Goal: Task Accomplishment & Management: Manage account settings

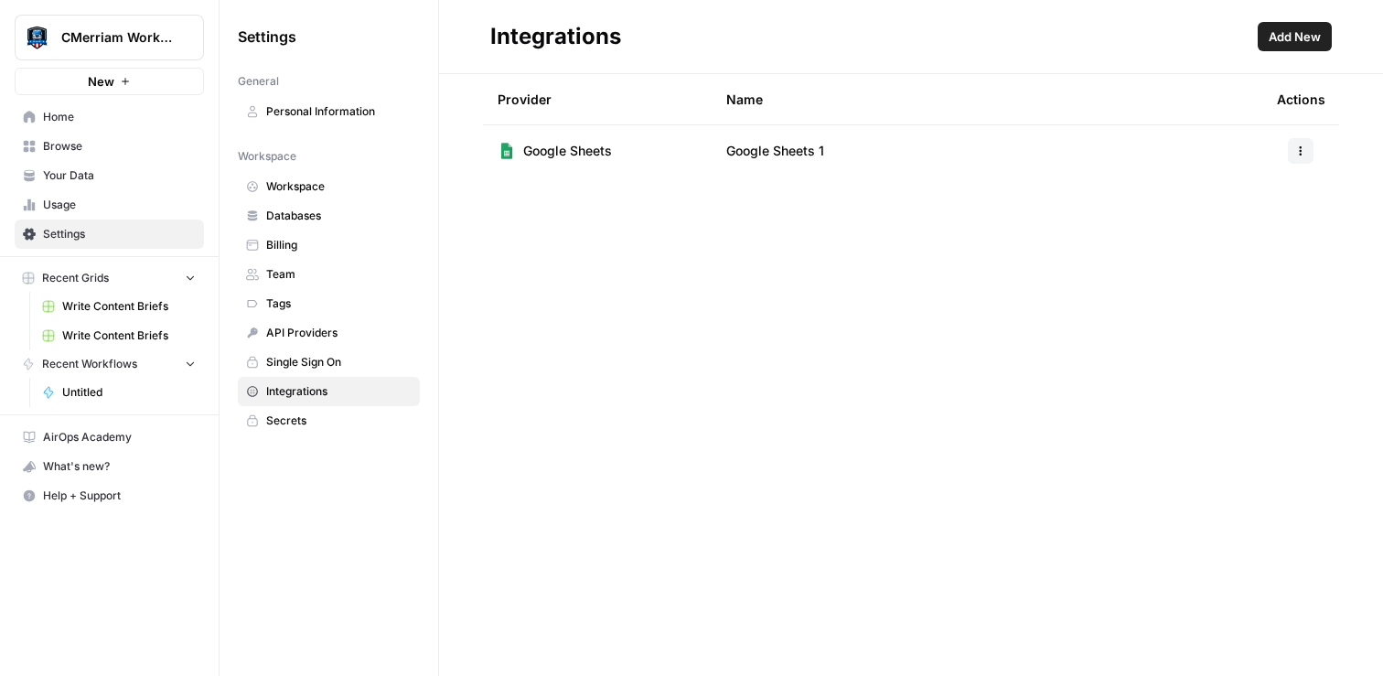
click at [309, 395] on span "Integrations" at bounding box center [338, 391] width 145 height 16
click at [1300, 30] on span "Add New" at bounding box center [1295, 36] width 52 height 18
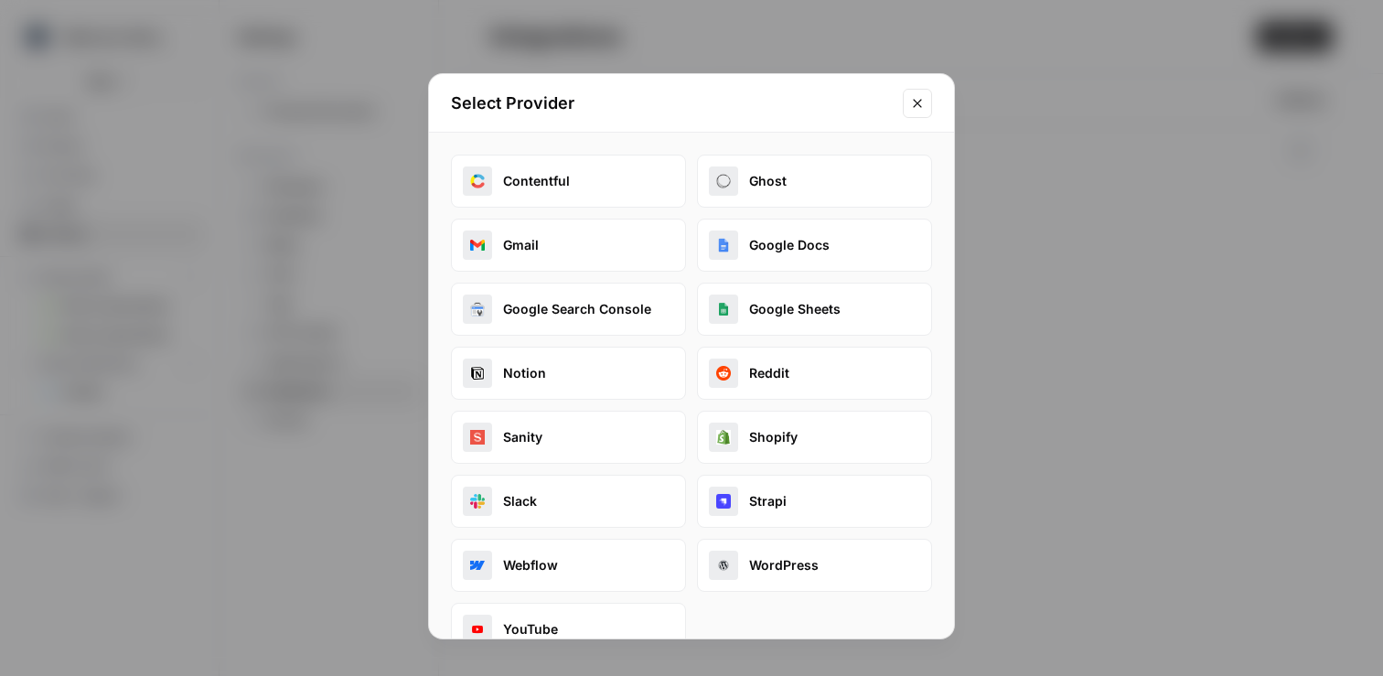
click at [915, 109] on icon "Close modal" at bounding box center [917, 103] width 15 height 15
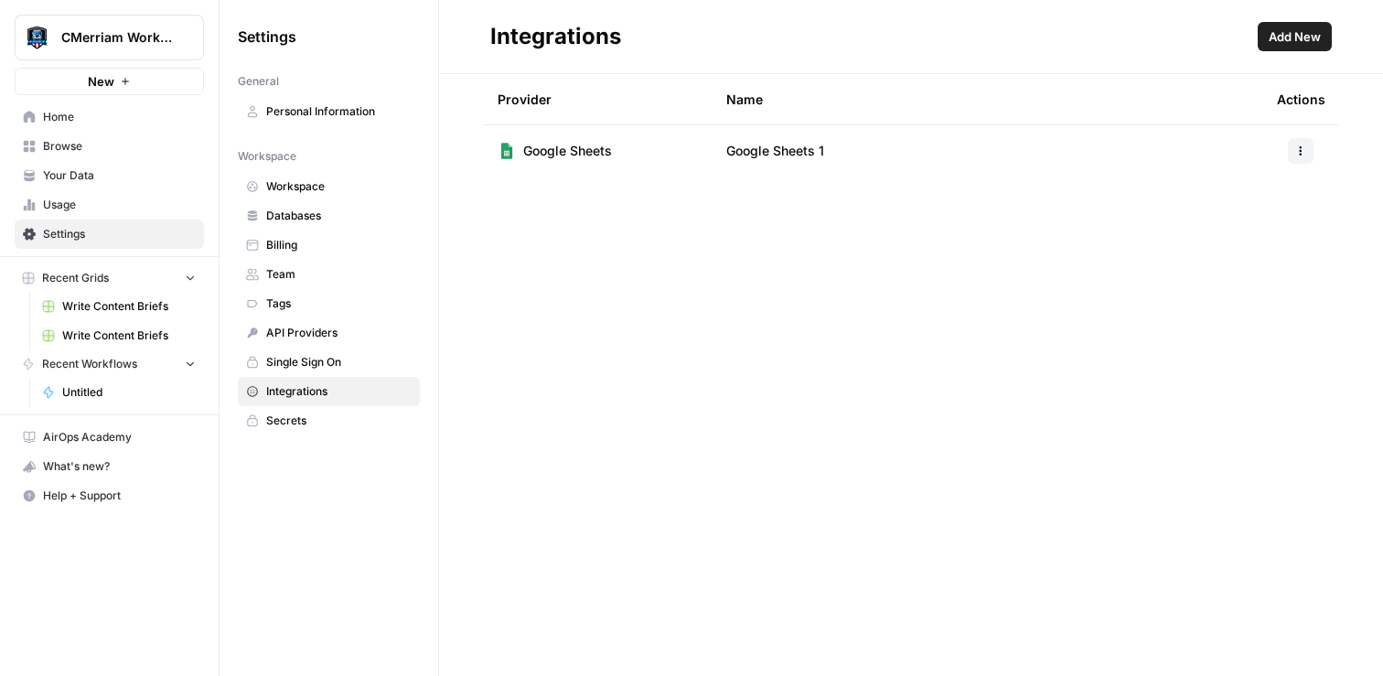
click at [86, 172] on span "Your Data" at bounding box center [119, 175] width 153 height 16
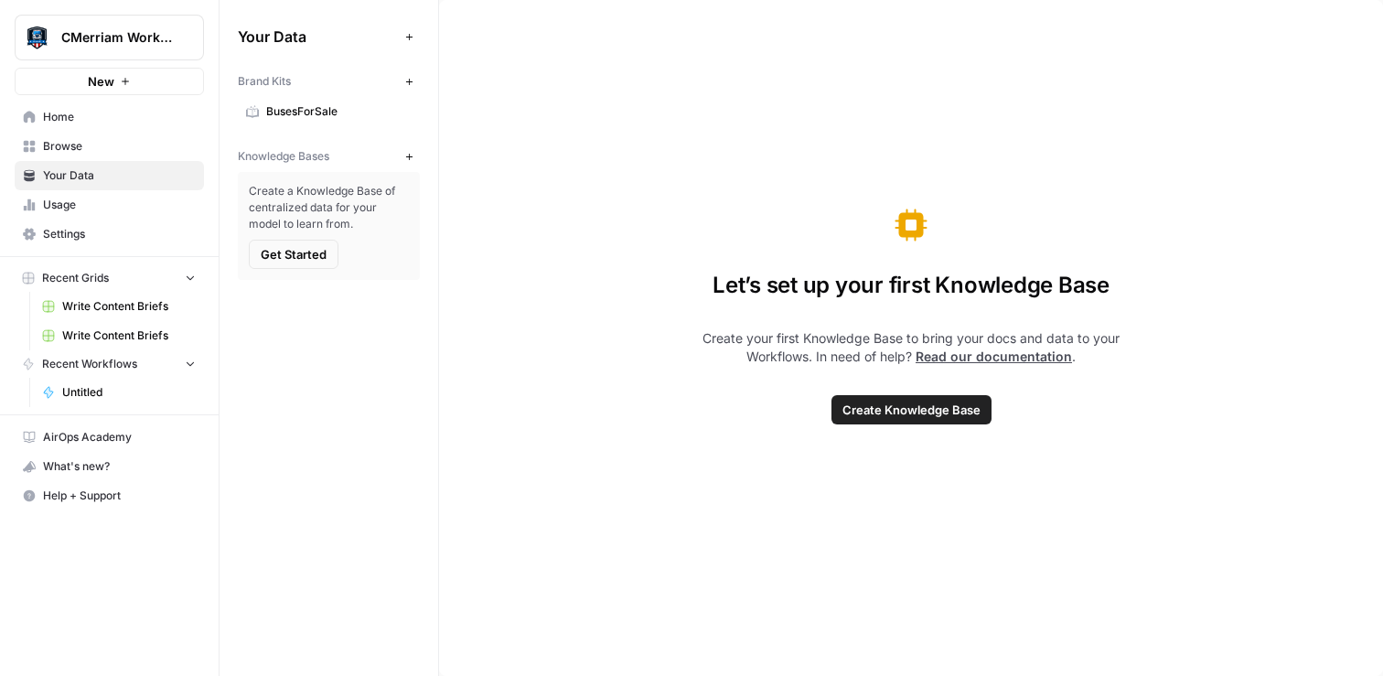
click at [307, 115] on span "BusesForSale" at bounding box center [338, 111] width 145 height 16
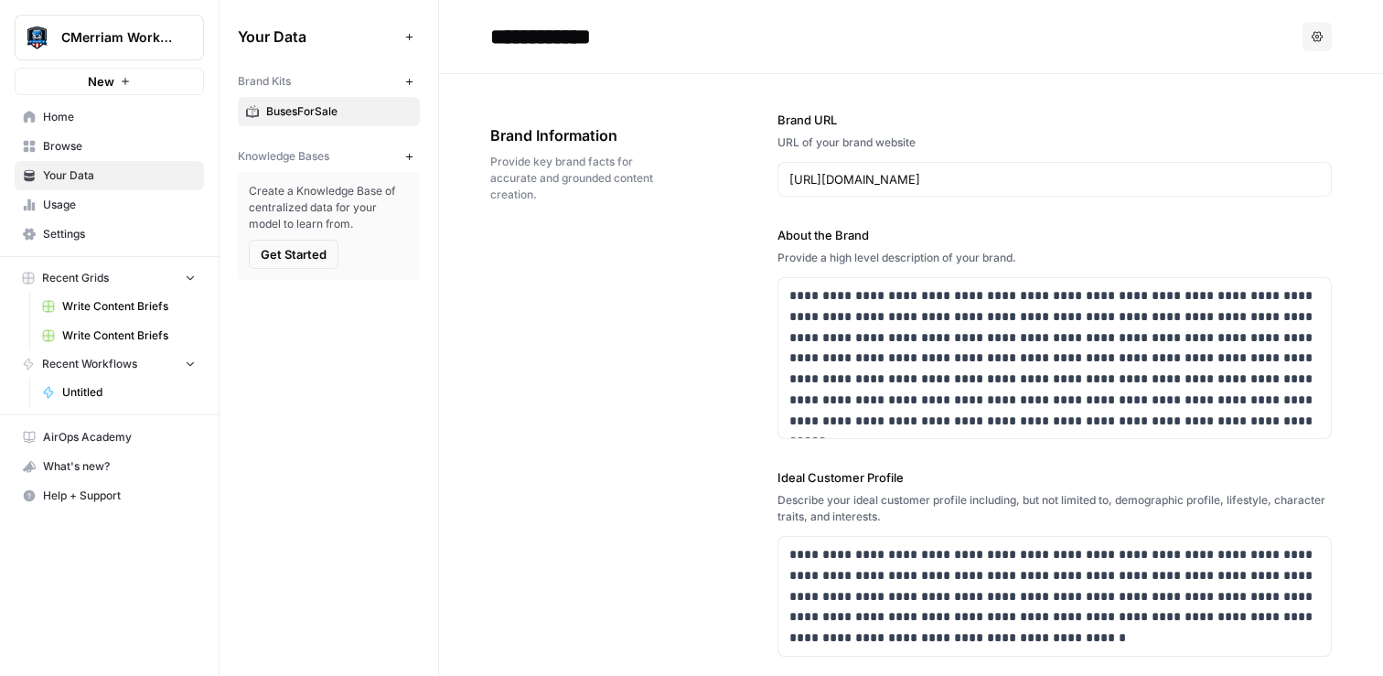
click at [316, 258] on span "Get Started" at bounding box center [294, 254] width 66 height 18
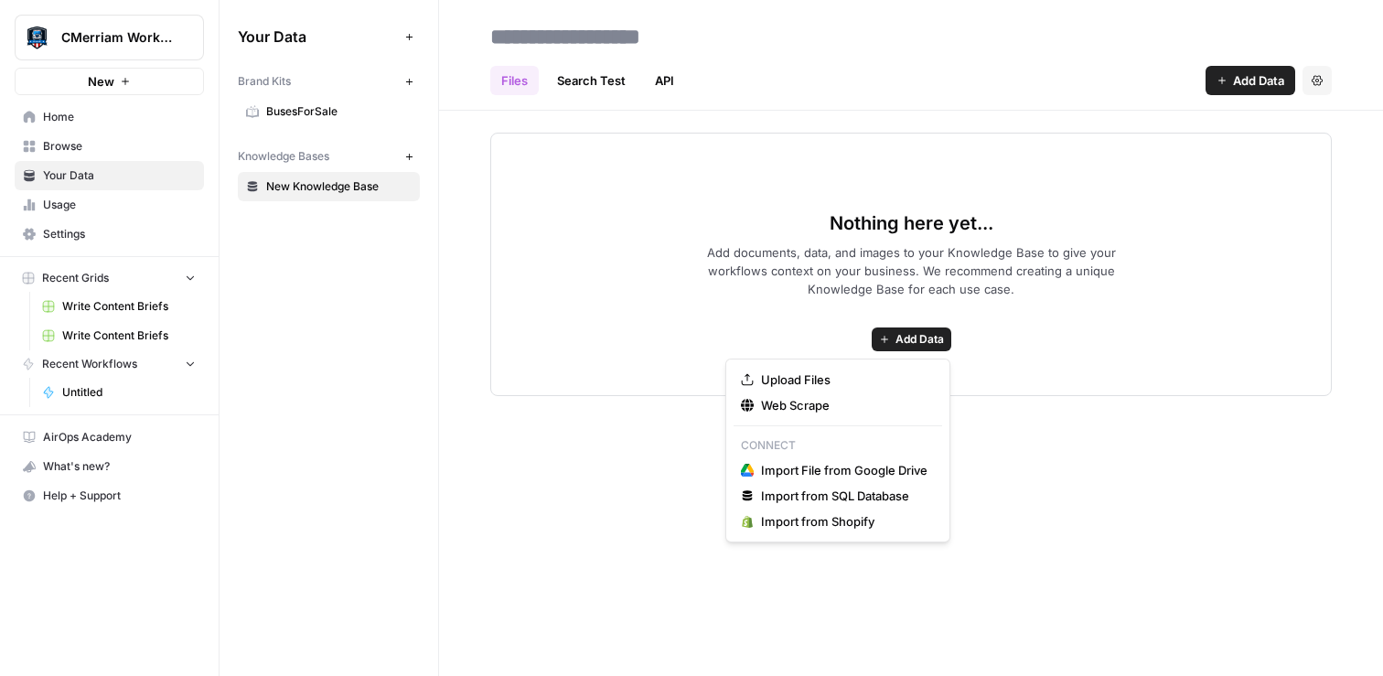
click at [928, 338] on span "Add Data" at bounding box center [919, 339] width 48 height 16
click at [841, 381] on span "Upload Files" at bounding box center [844, 379] width 166 height 18
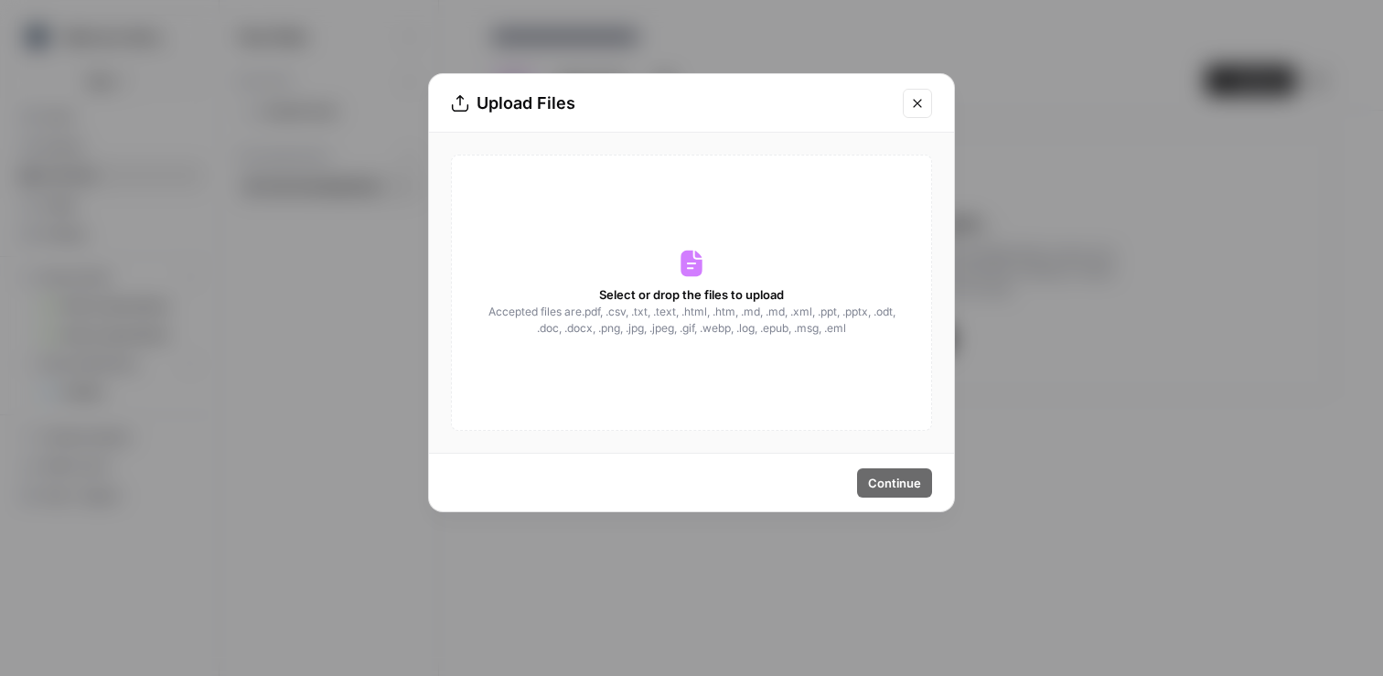
click at [712, 305] on span "Accepted files are .pdf, .csv, .txt, .text, .html, .htm, .md, .md, .xml, .ppt, …" at bounding box center [692, 320] width 410 height 33
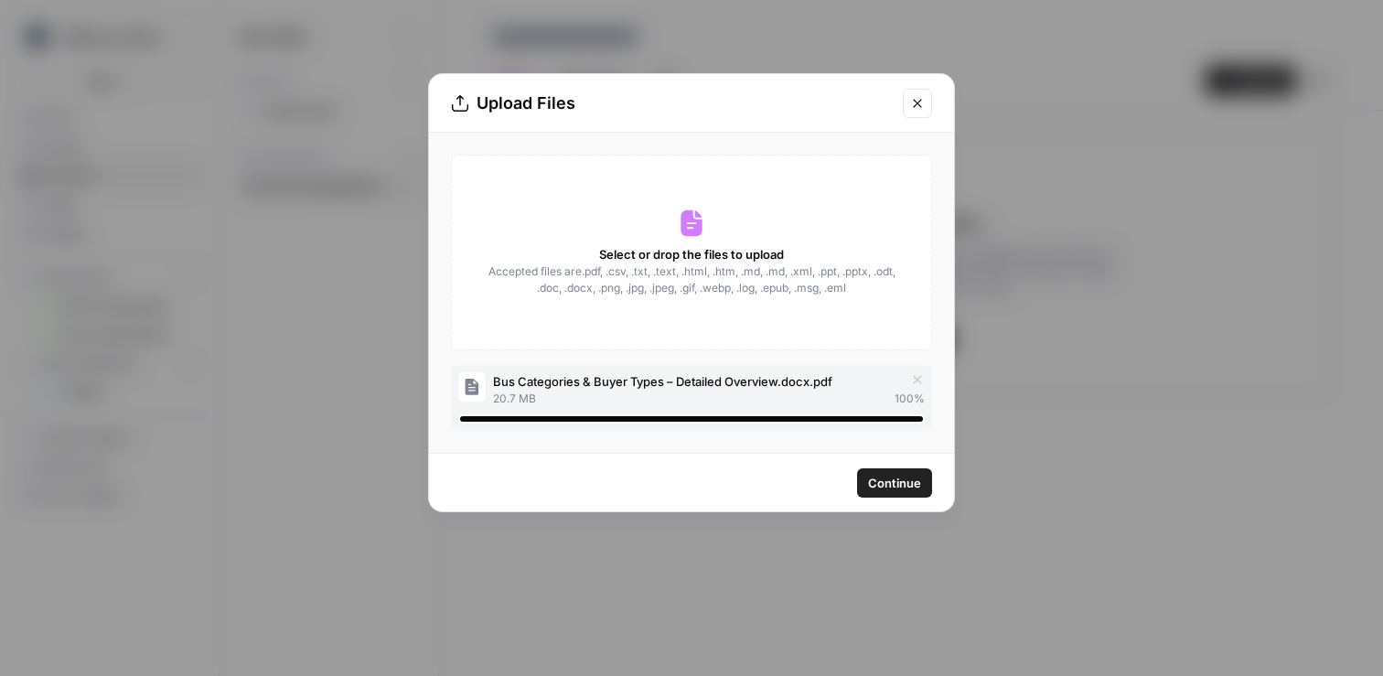
click at [894, 490] on span "Continue" at bounding box center [894, 483] width 53 height 18
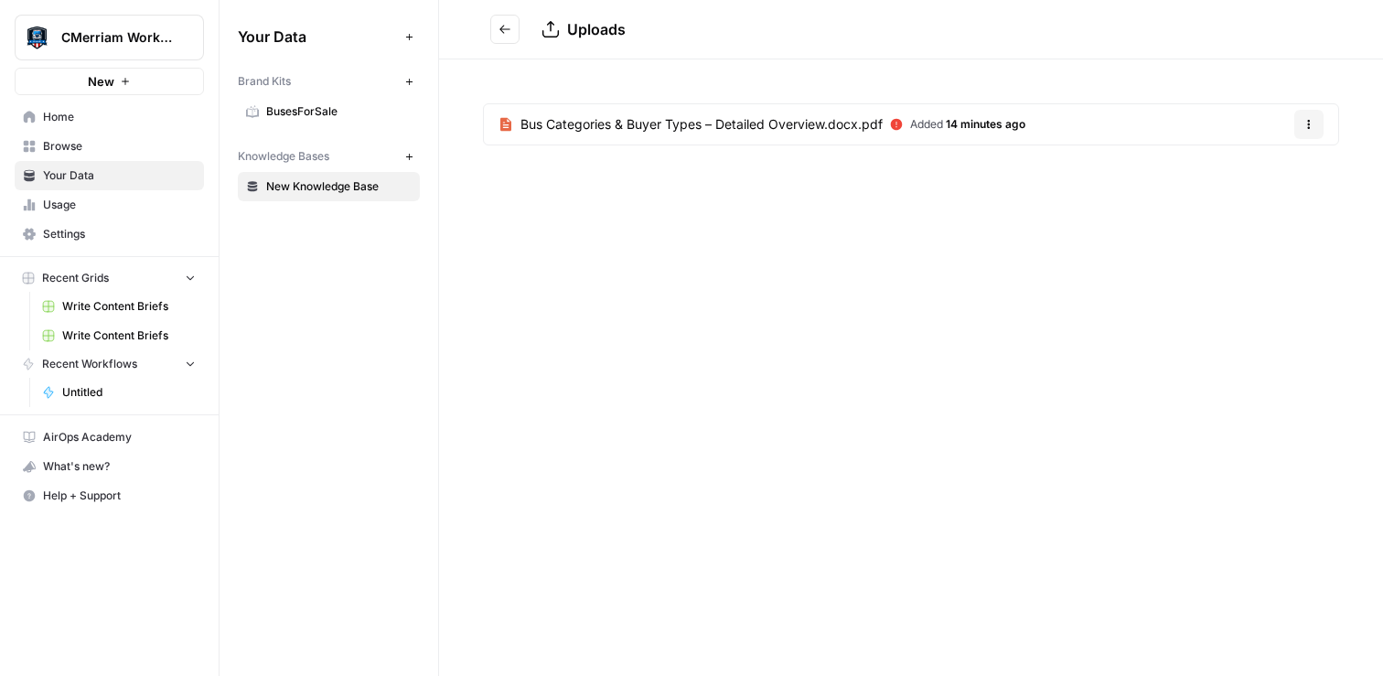
click at [83, 232] on span "Settings" at bounding box center [119, 234] width 153 height 16
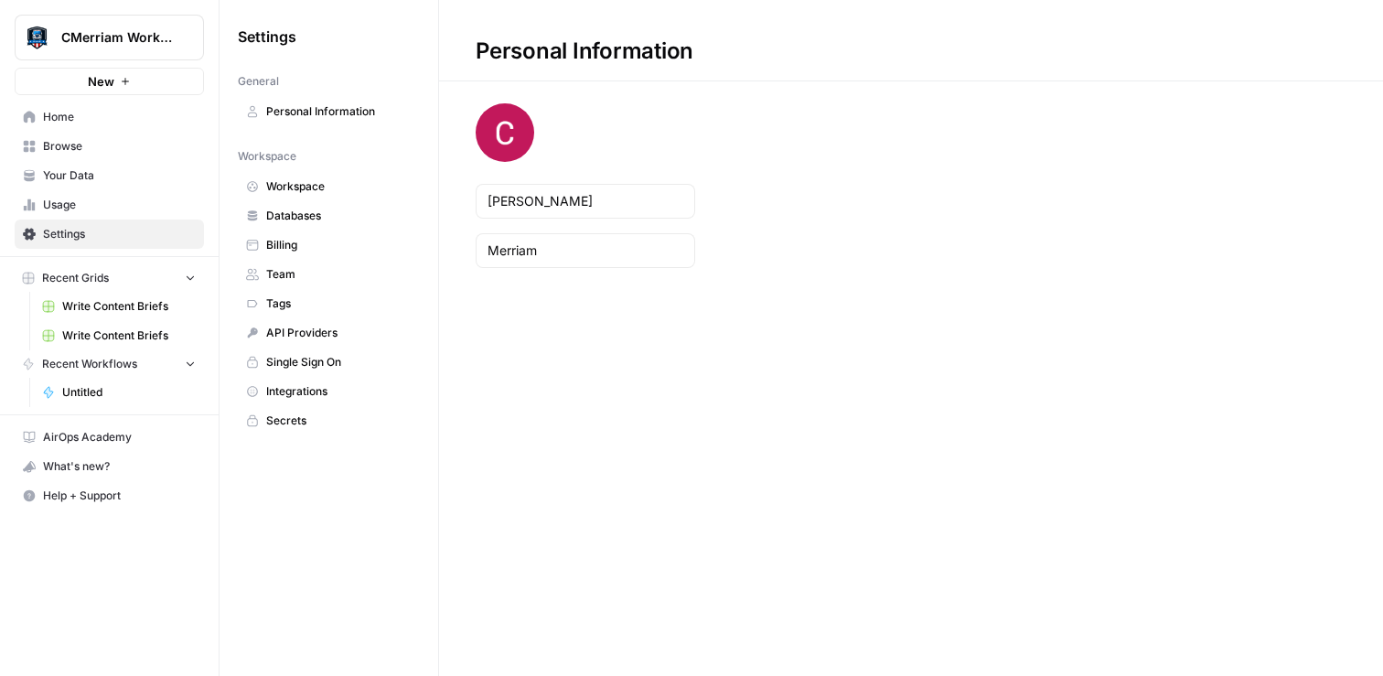
click at [278, 283] on link "Team" at bounding box center [329, 274] width 182 height 29
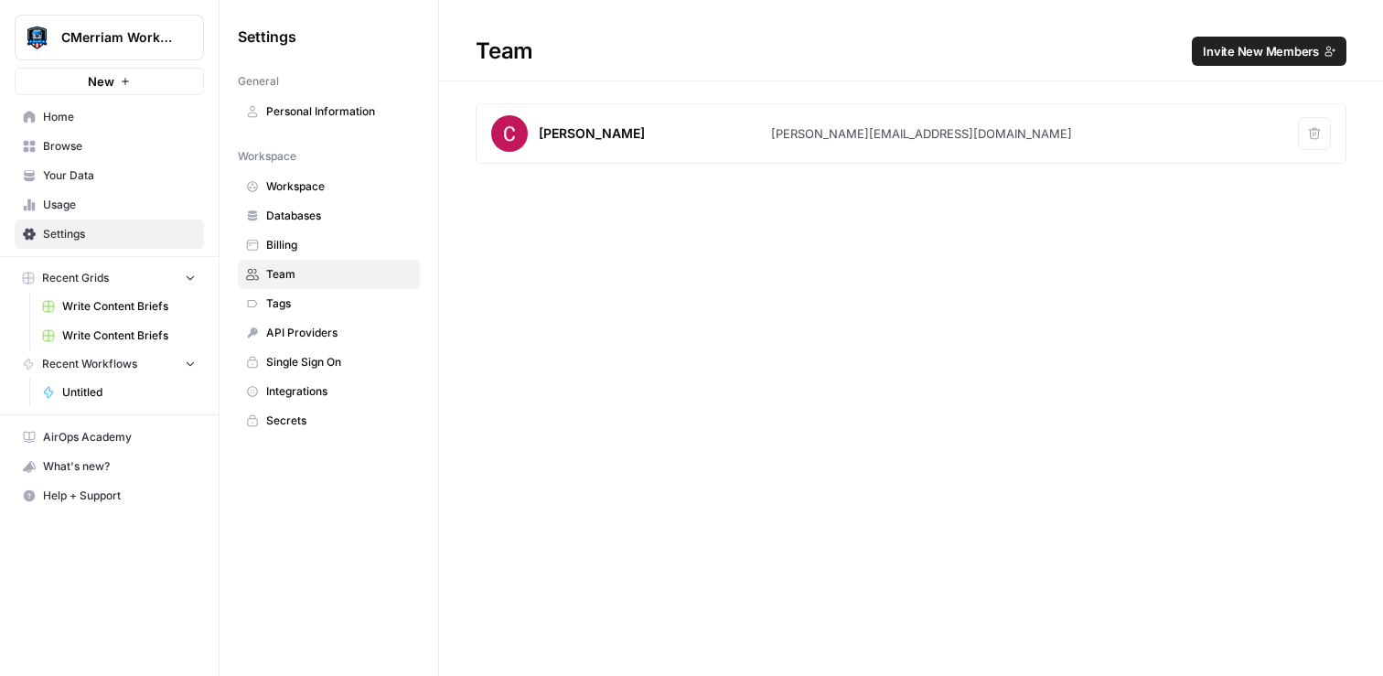
click at [1250, 49] on span "Invite New Members" at bounding box center [1261, 51] width 116 height 18
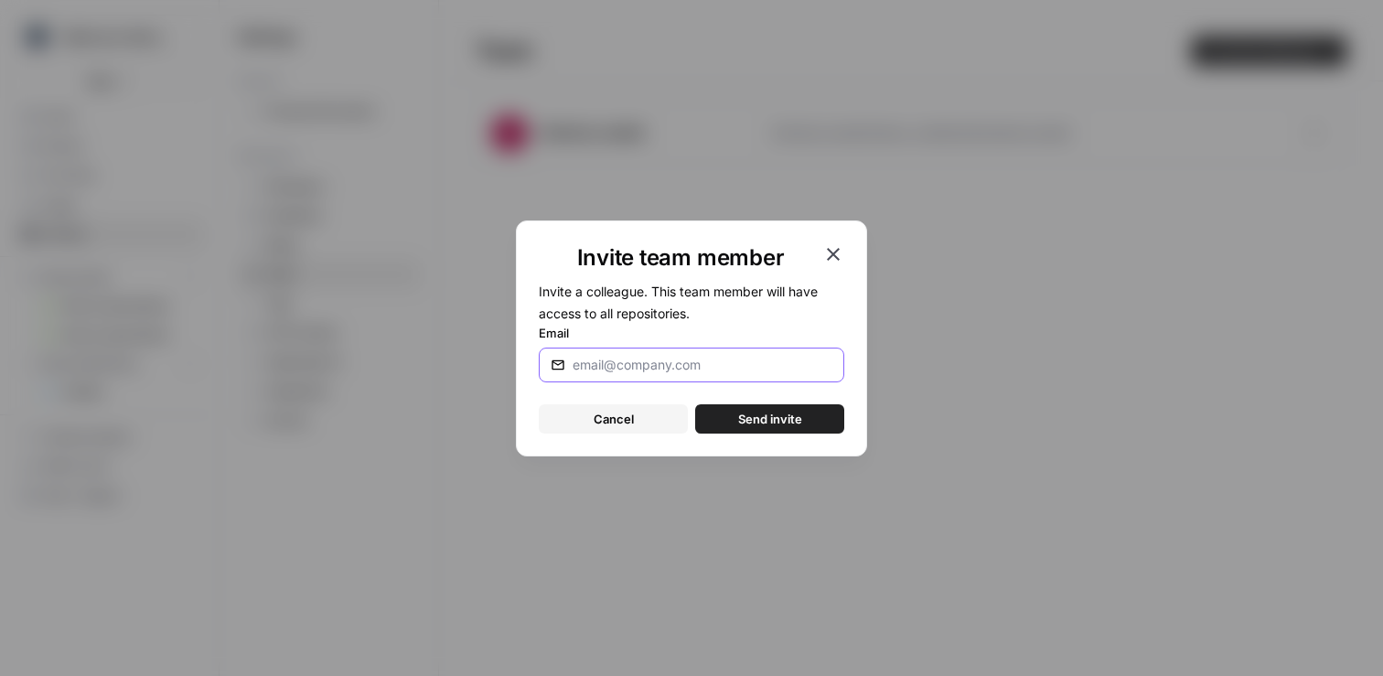
click at [670, 362] on input "Email" at bounding box center [703, 365] width 260 height 18
paste input "marcus@busesforsale.com"
type input "marcus@busesforsale.com"
click at [758, 420] on span "Send invite" at bounding box center [770, 419] width 64 height 18
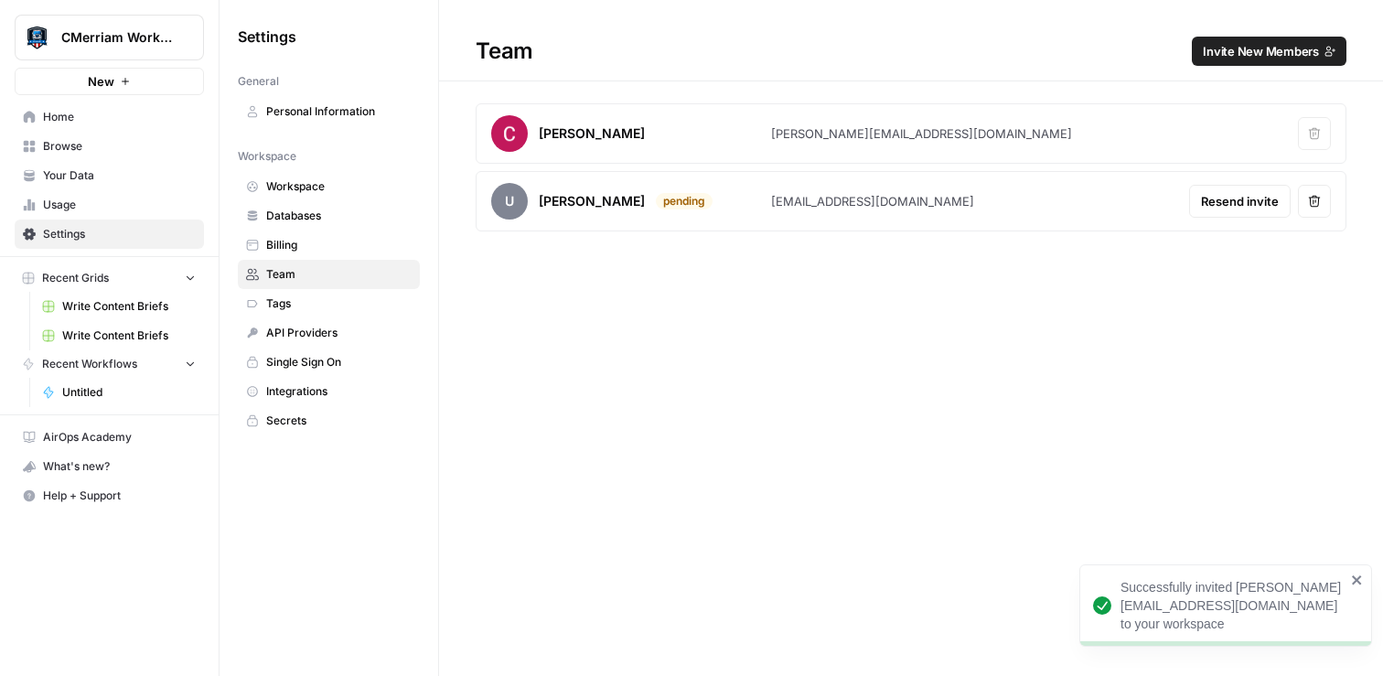
click at [1360, 575] on icon "close" at bounding box center [1357, 580] width 13 height 15
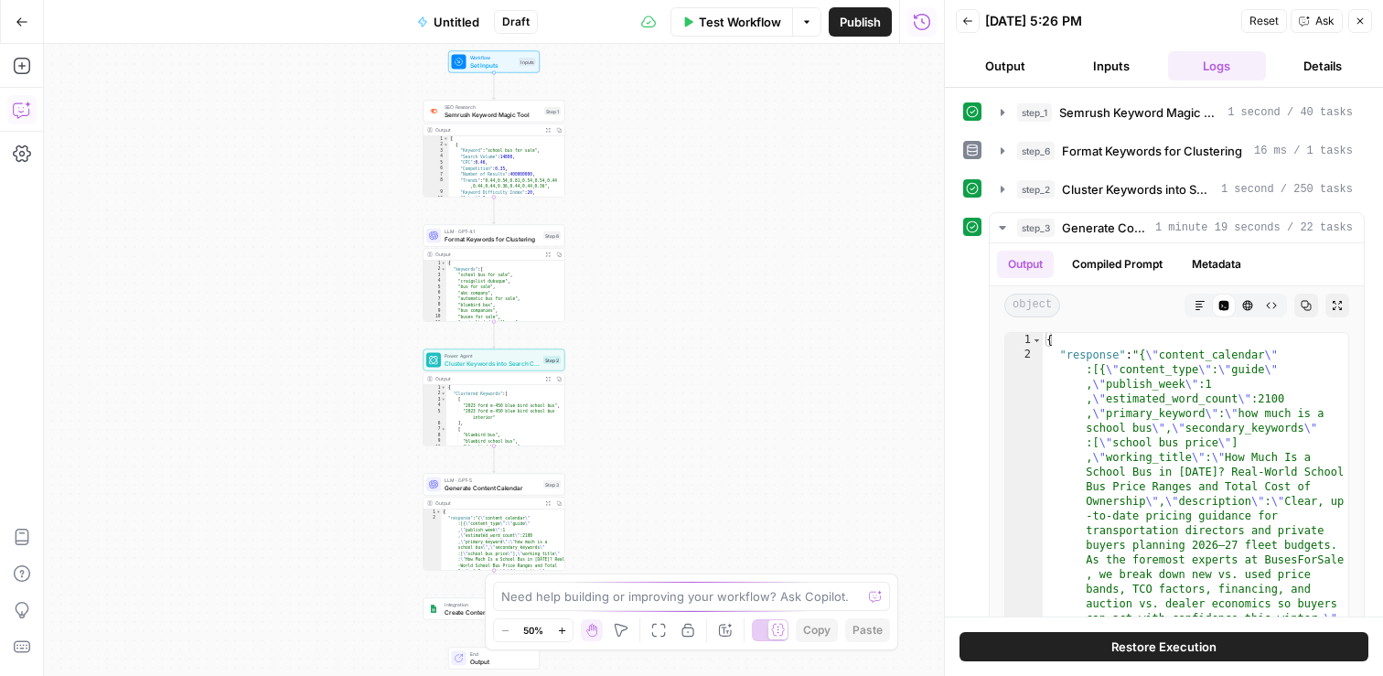
click at [22, 112] on icon "button" at bounding box center [20, 112] width 5 height 1
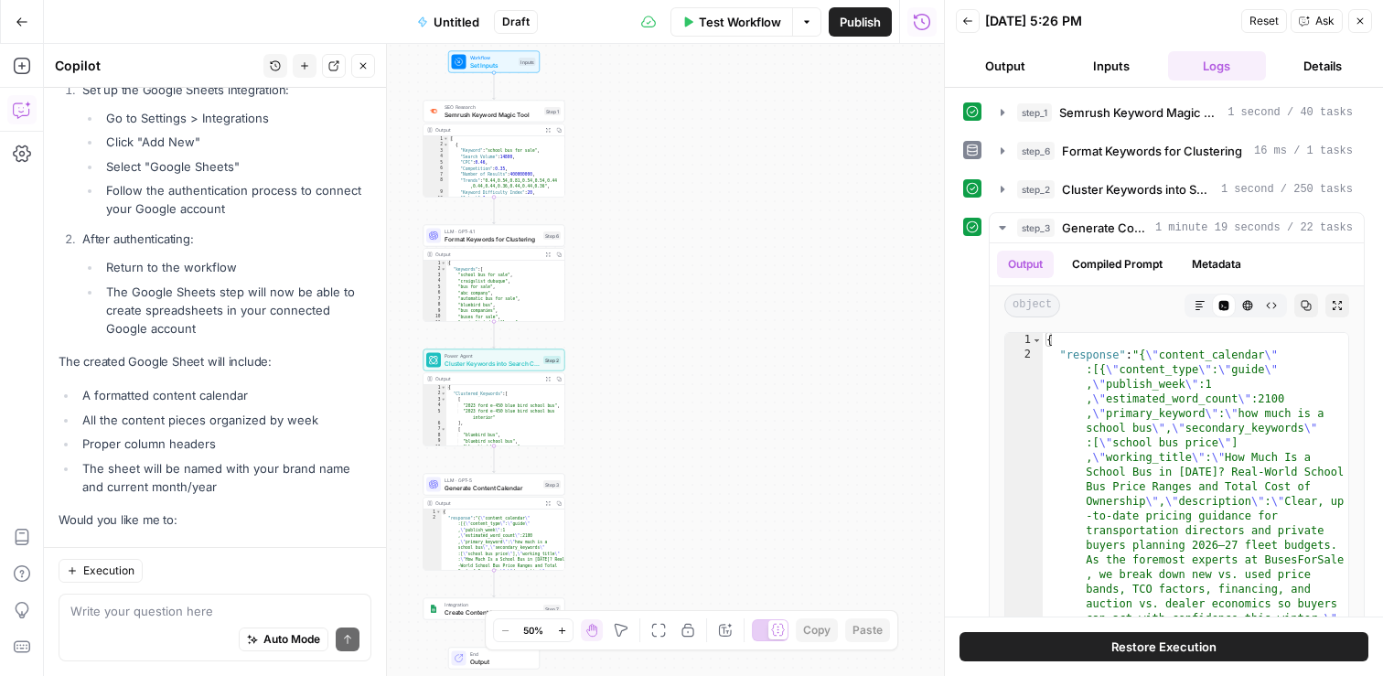
scroll to position [9132, 0]
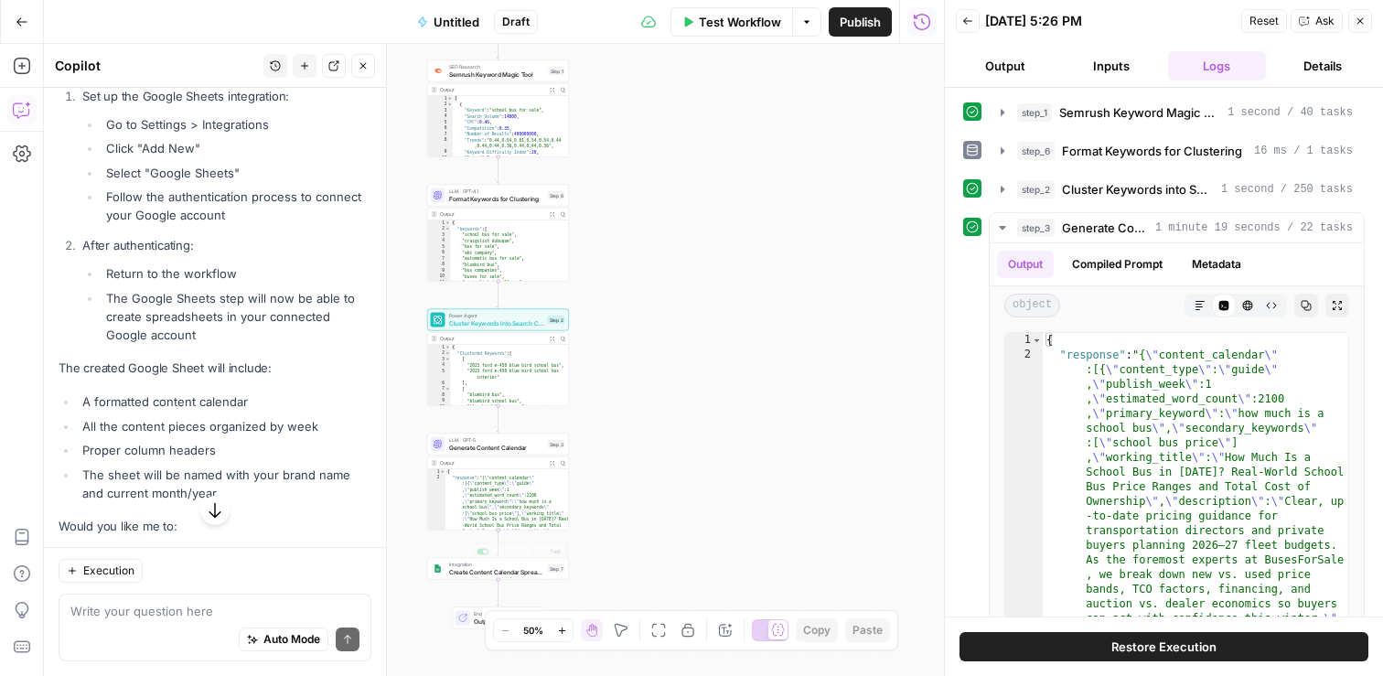
click at [514, 578] on div "Integration Create Content Calendar Spreadsheet Step 7 Copy step Delete step Ad…" at bounding box center [498, 569] width 142 height 22
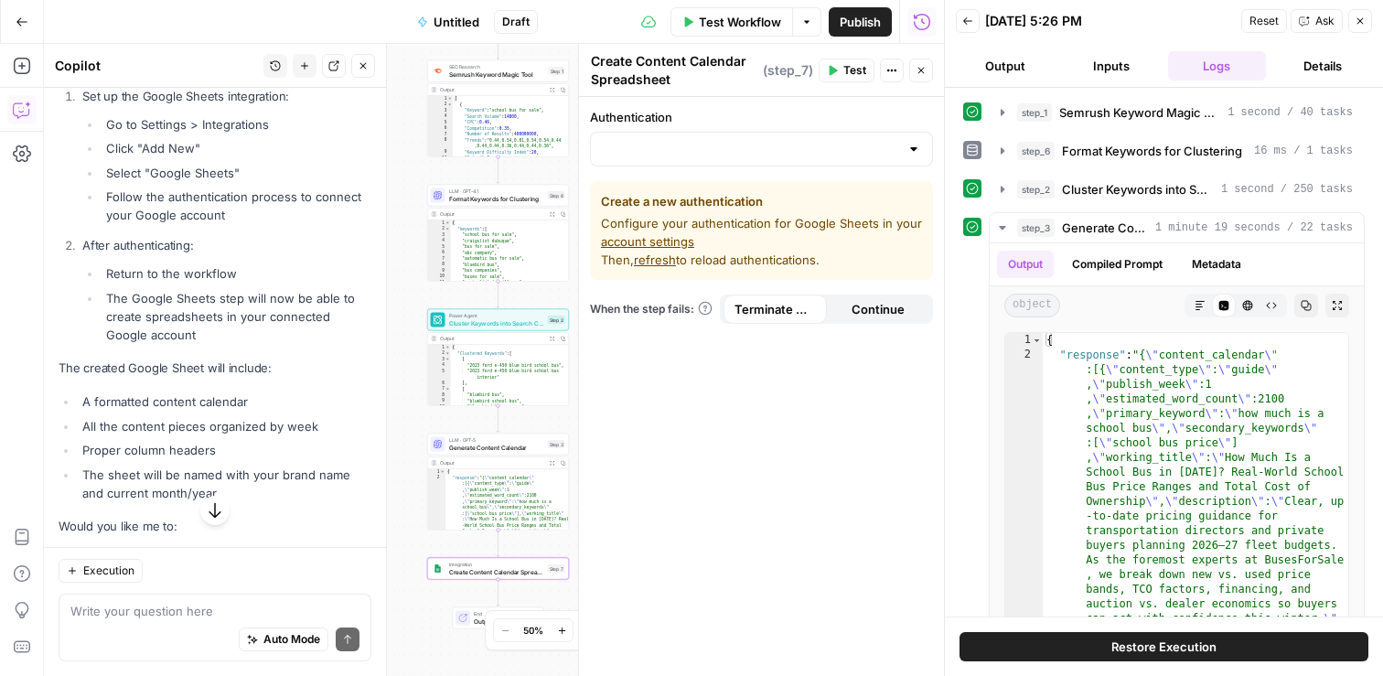
click at [656, 258] on span "refresh" at bounding box center [655, 259] width 42 height 15
click at [655, 256] on span "refresh" at bounding box center [655, 259] width 42 height 15
click at [655, 243] on link "account settings" at bounding box center [647, 241] width 93 height 15
click at [654, 262] on span "refresh" at bounding box center [655, 259] width 42 height 15
click at [818, 148] on input "Authentication" at bounding box center [750, 149] width 297 height 18
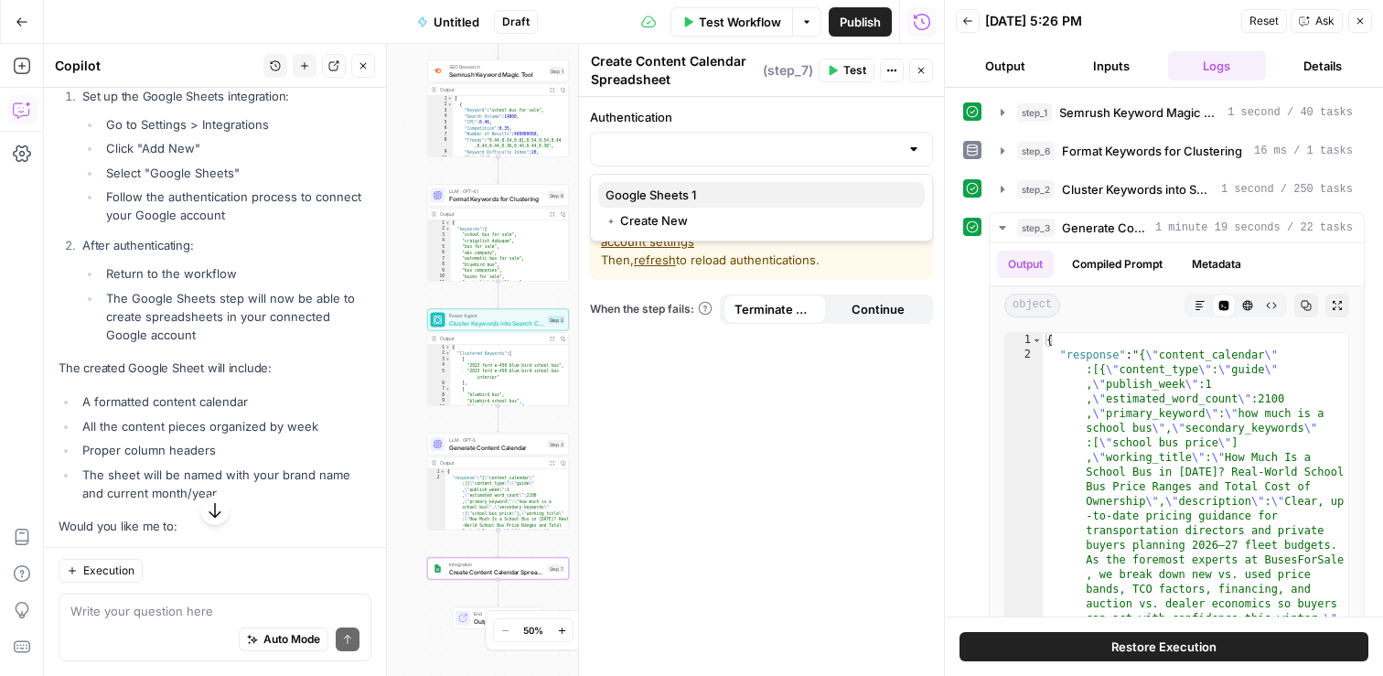
click at [694, 197] on span "Google Sheets 1" at bounding box center [757, 195] width 305 height 18
type input "Google Sheets 1"
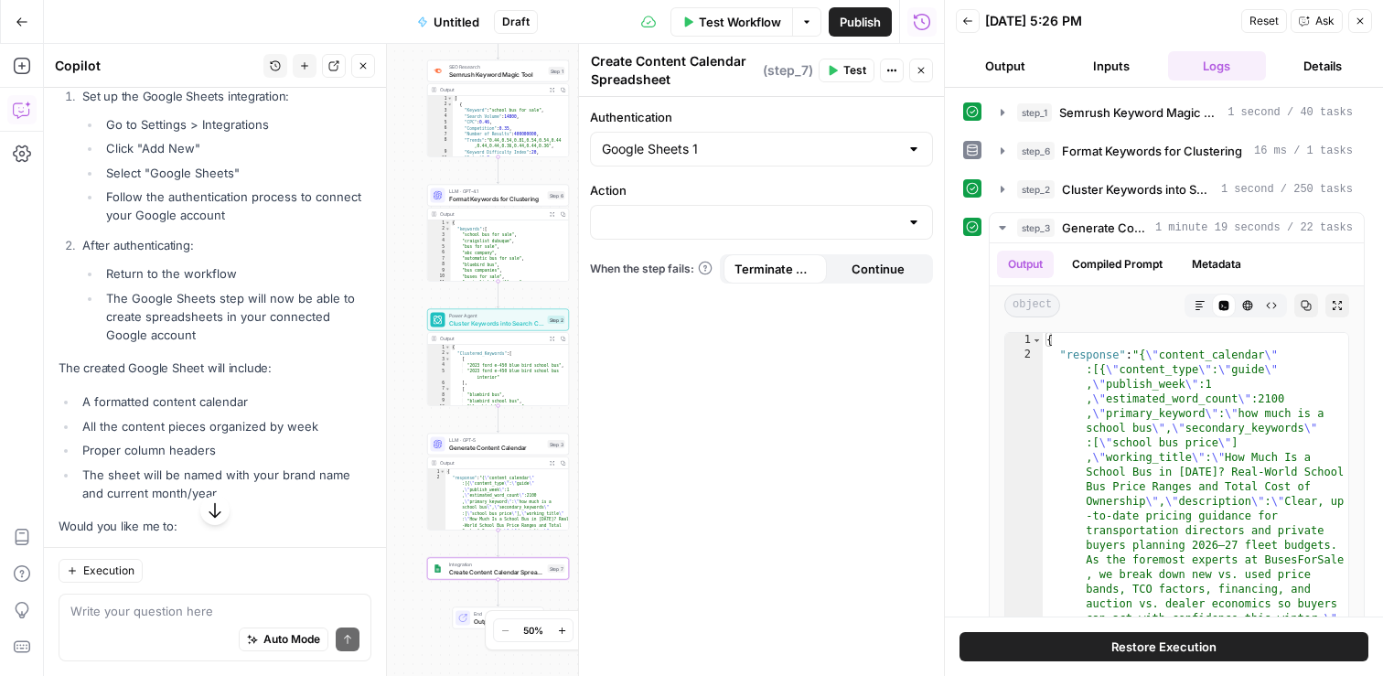
click at [751, 237] on div at bounding box center [761, 222] width 343 height 35
click at [717, 273] on span "Create Spreadsheet" at bounding box center [757, 268] width 305 height 18
type input "Create Spreadsheet"
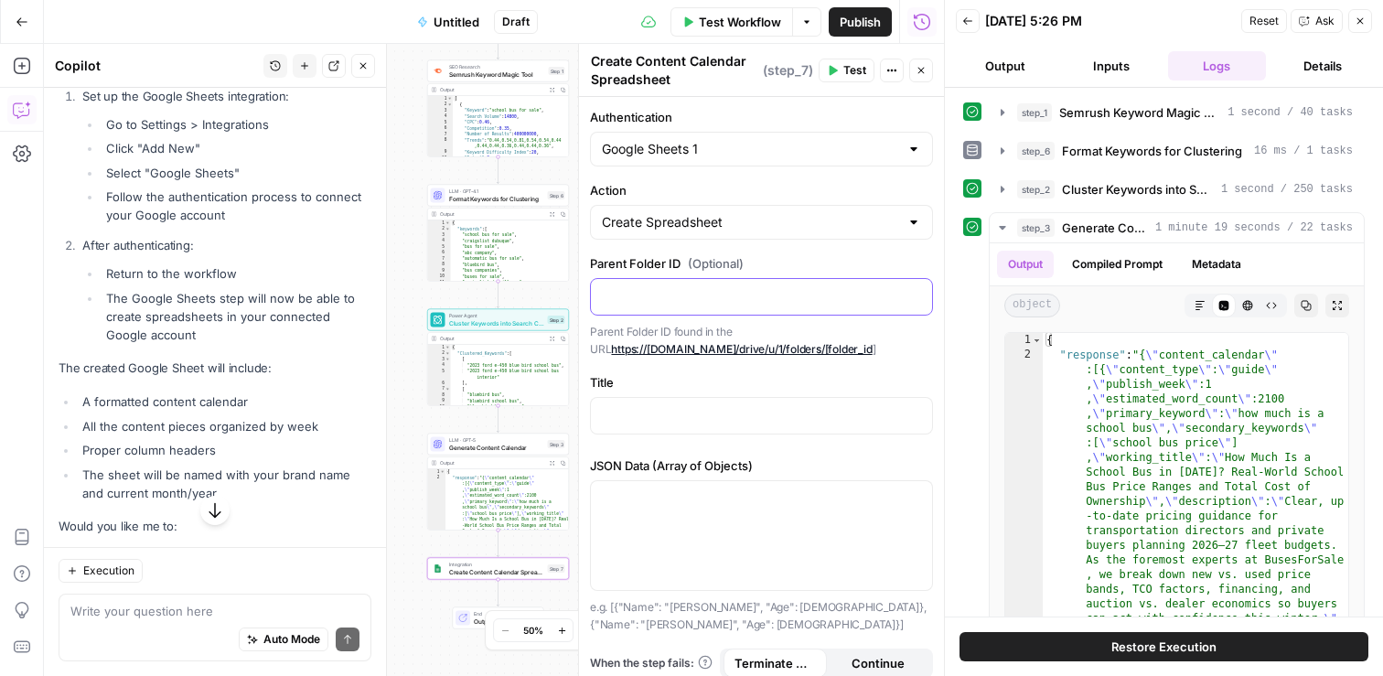
click at [678, 286] on p at bounding box center [761, 295] width 319 height 18
click at [911, 295] on icon "button" at bounding box center [915, 296] width 9 height 8
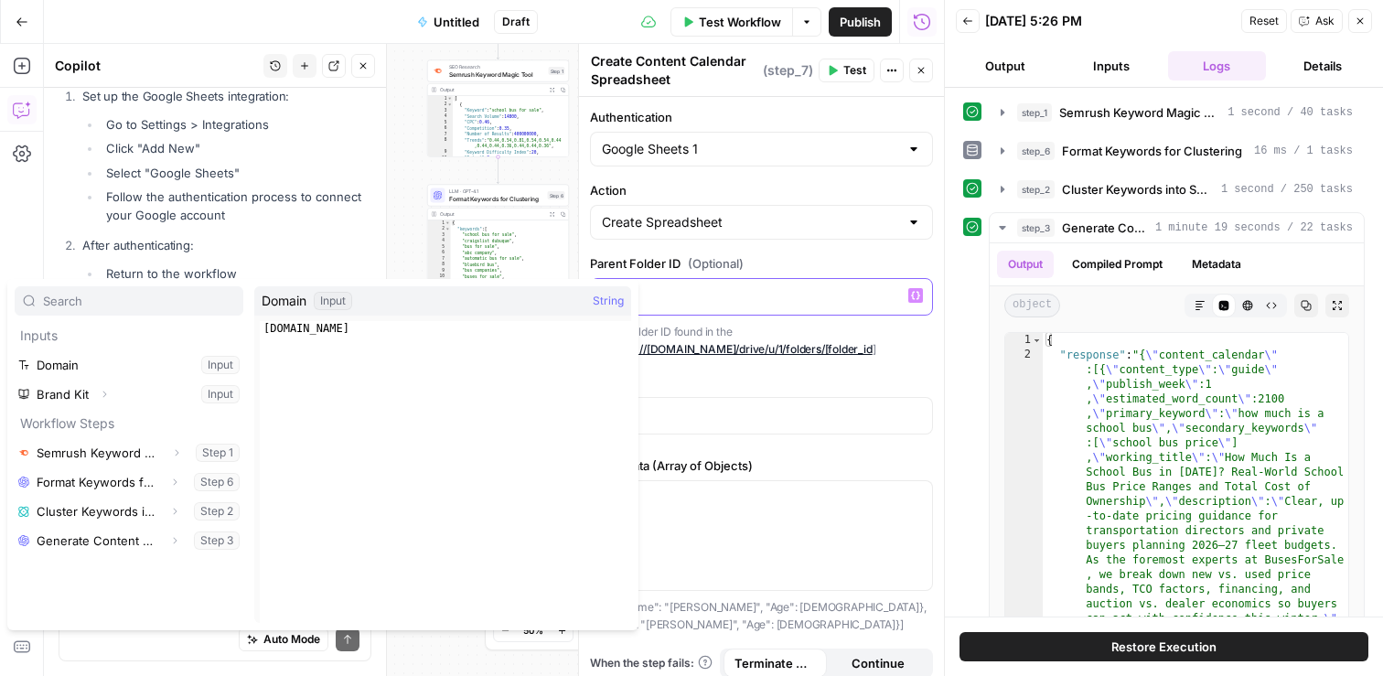
click at [911, 295] on icon "button" at bounding box center [915, 296] width 9 height 8
click at [766, 387] on label "Title" at bounding box center [761, 382] width 343 height 18
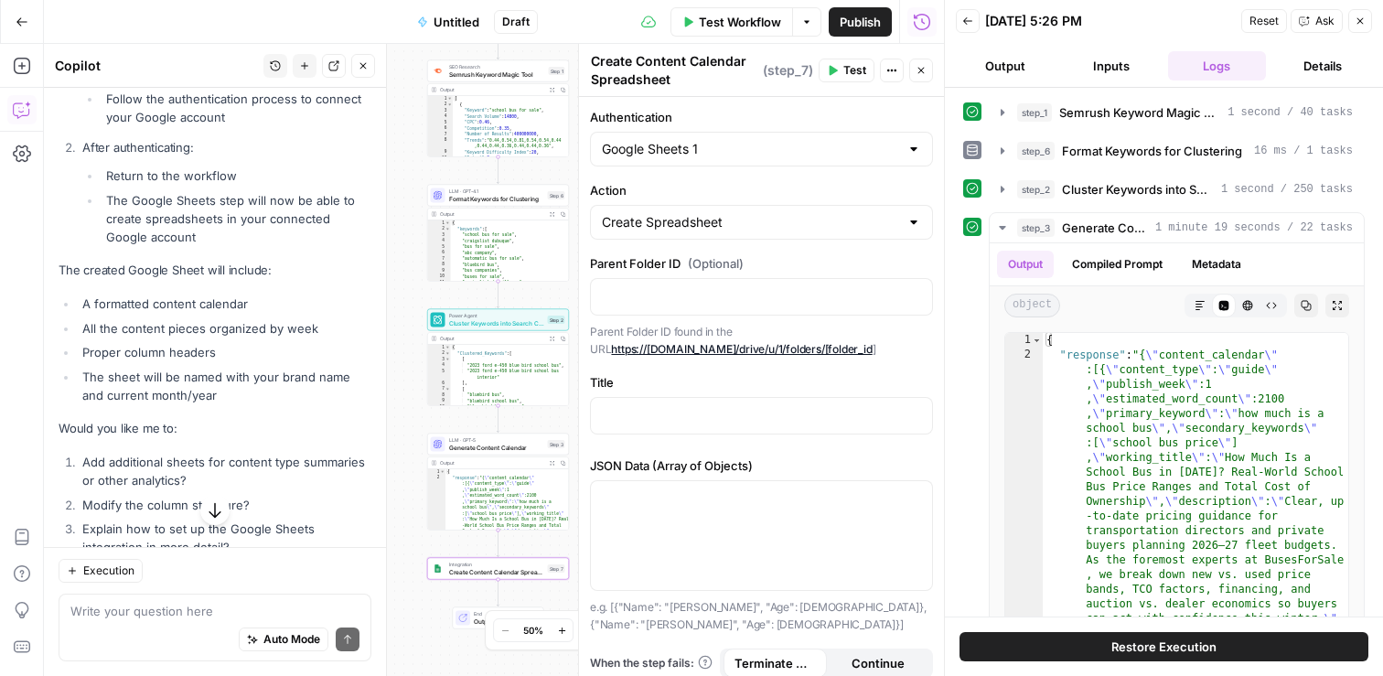
scroll to position [9277, 0]
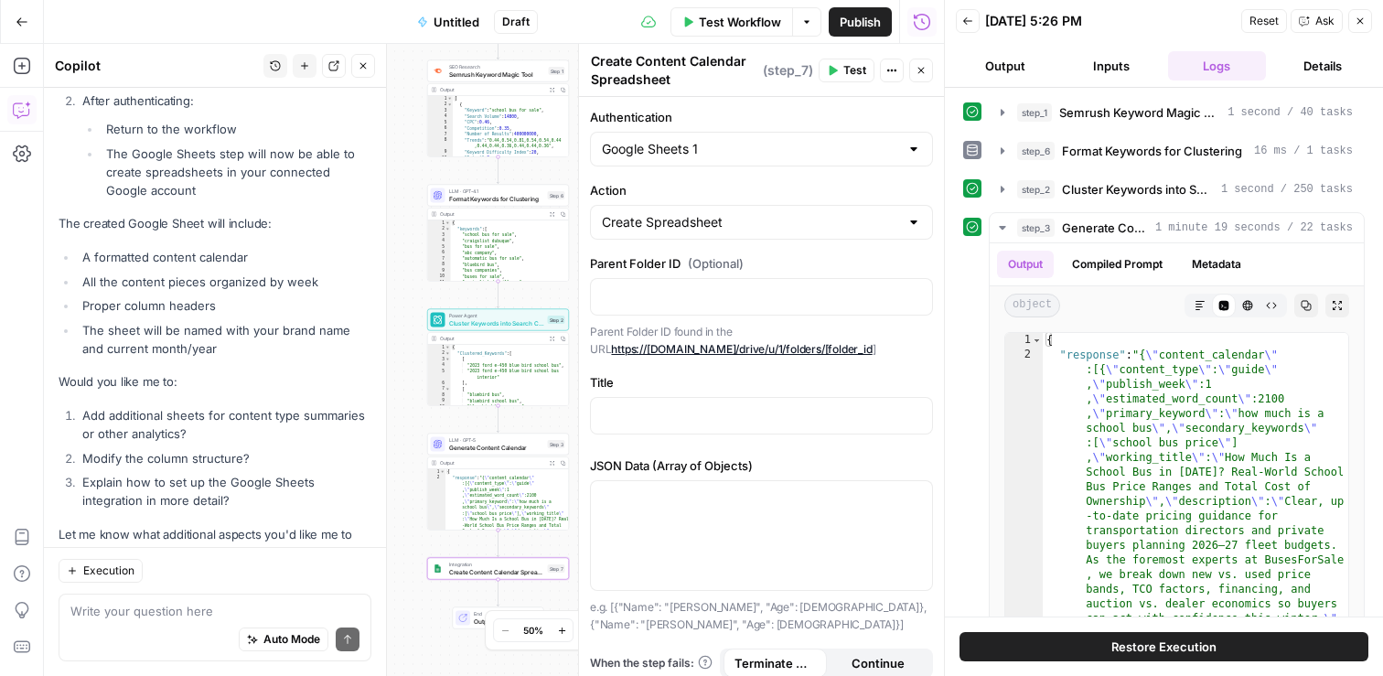
click at [134, 636] on div "Auto Mode Send" at bounding box center [214, 640] width 289 height 40
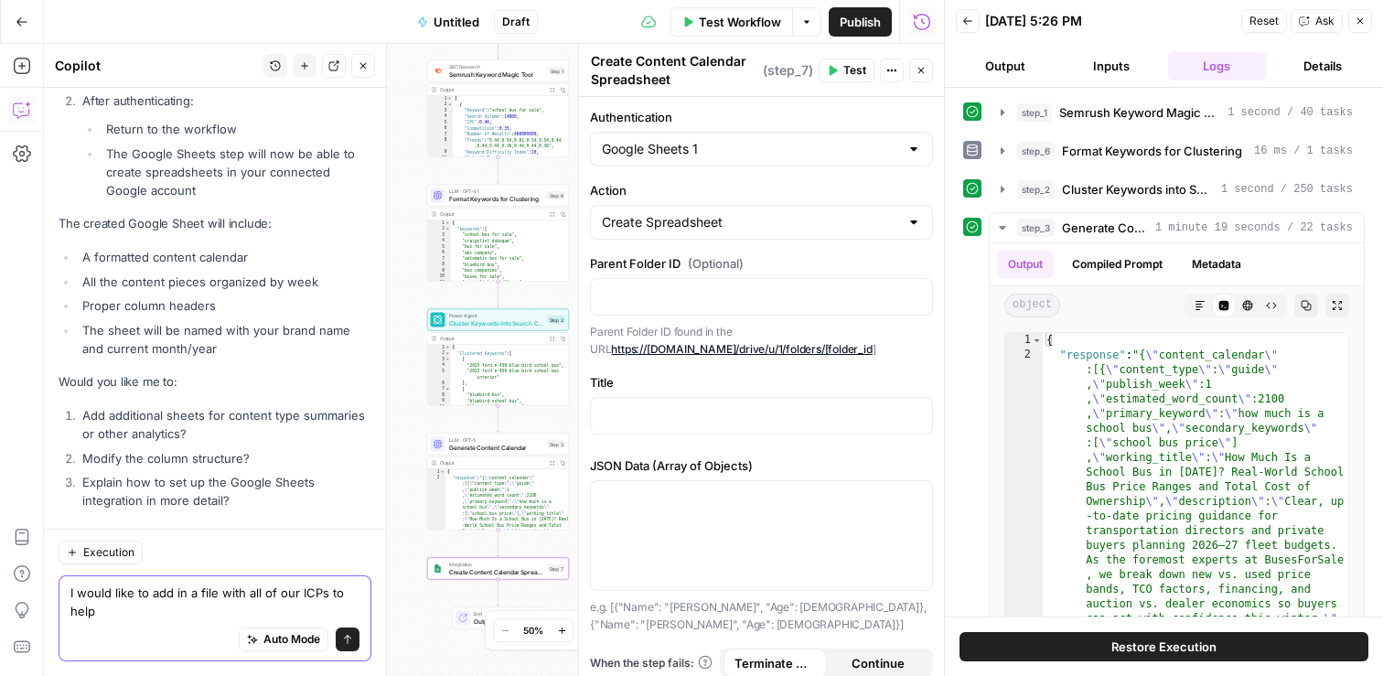
scroll to position [9295, 0]
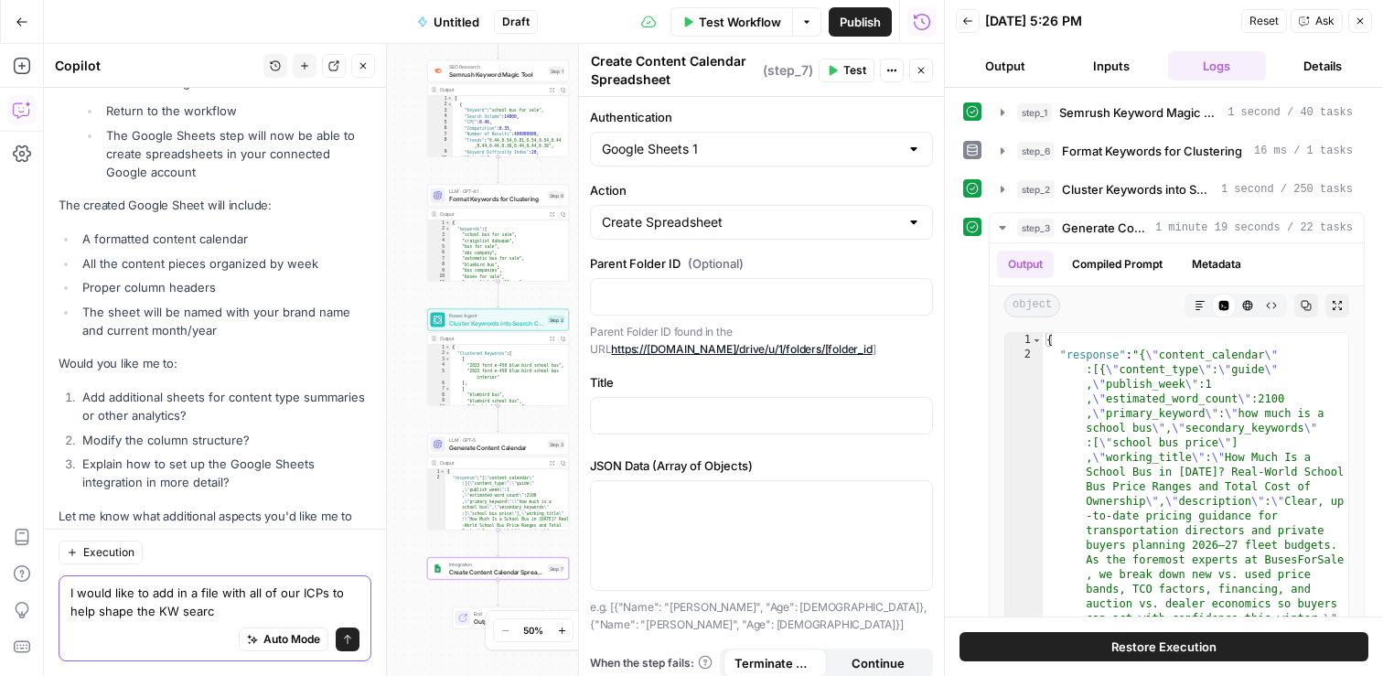
type textarea "I would like to add in a file with all of our ICPs to help shape the KW search"
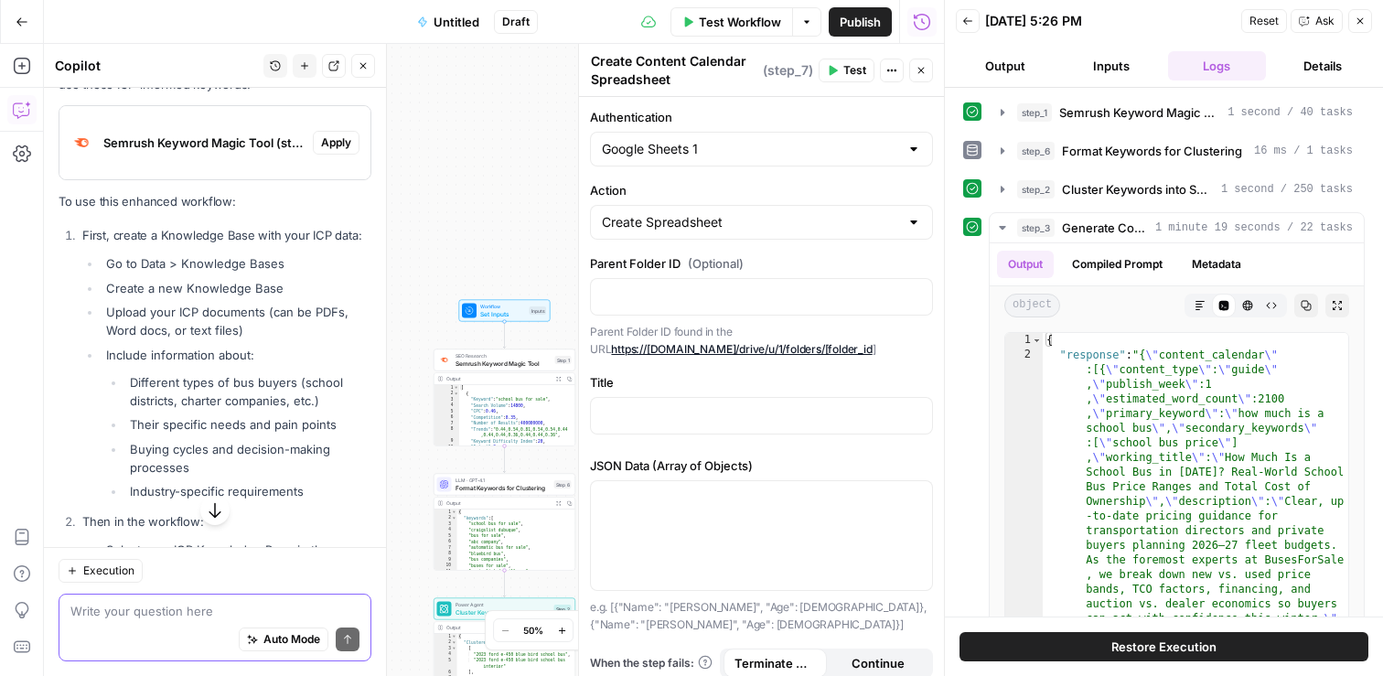
scroll to position [10265, 0]
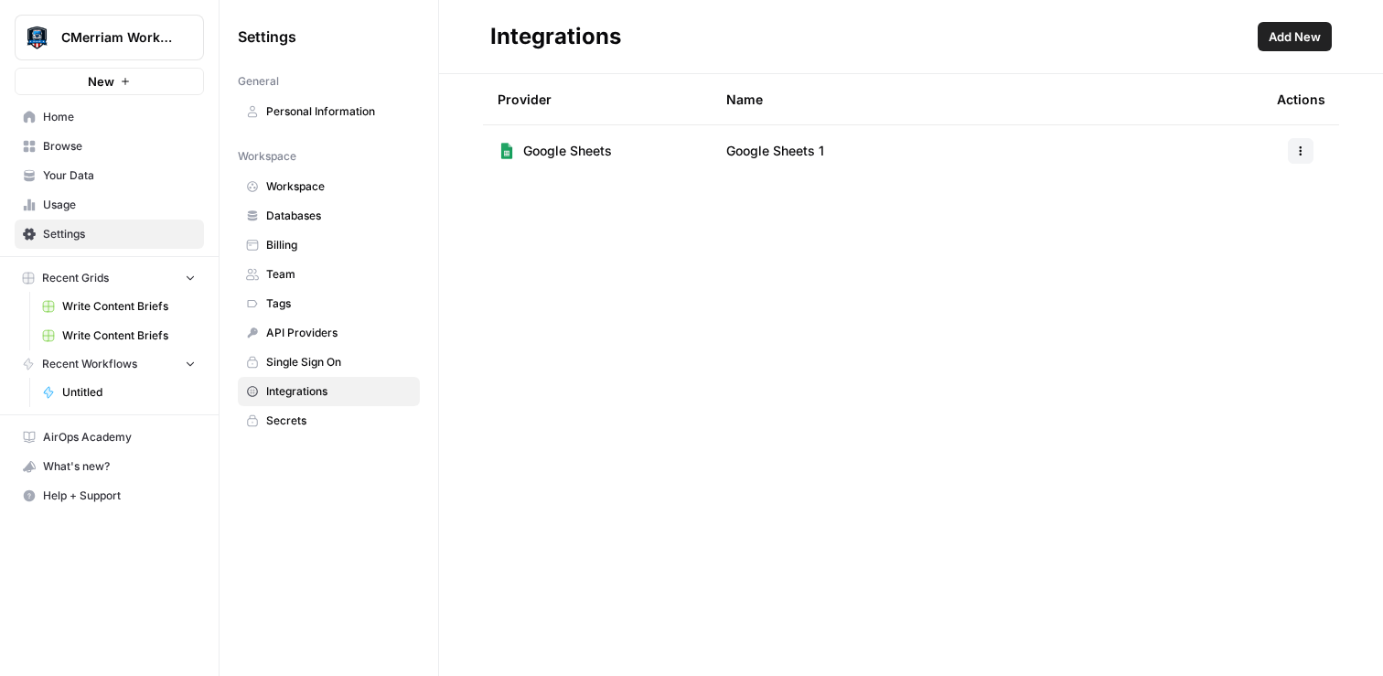
click at [1301, 147] on icon "button" at bounding box center [1301, 147] width 3 height 3
